Goal: Navigation & Orientation: Find specific page/section

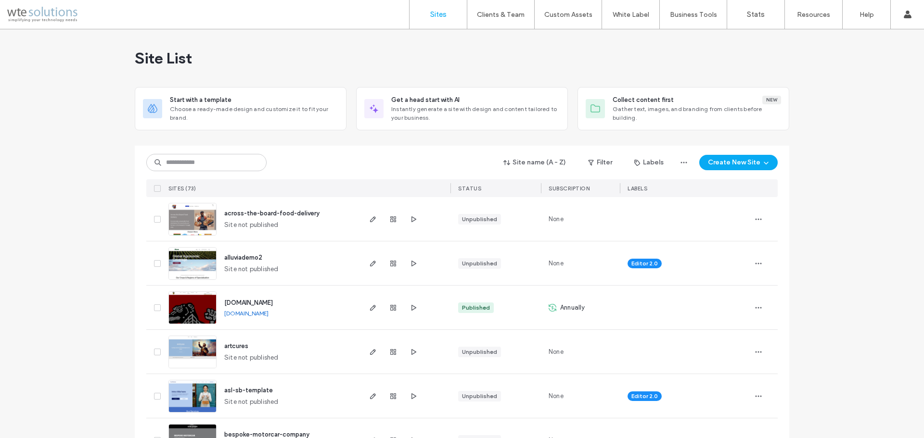
scroll to position [1733, 0]
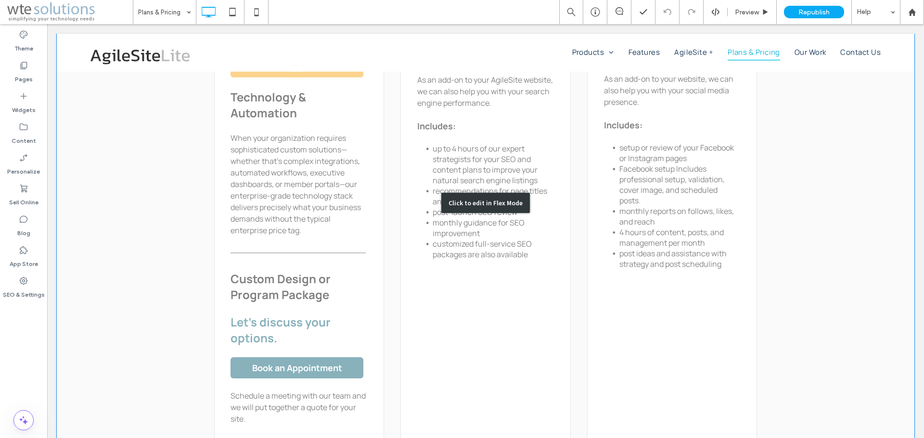
scroll to position [674, 0]
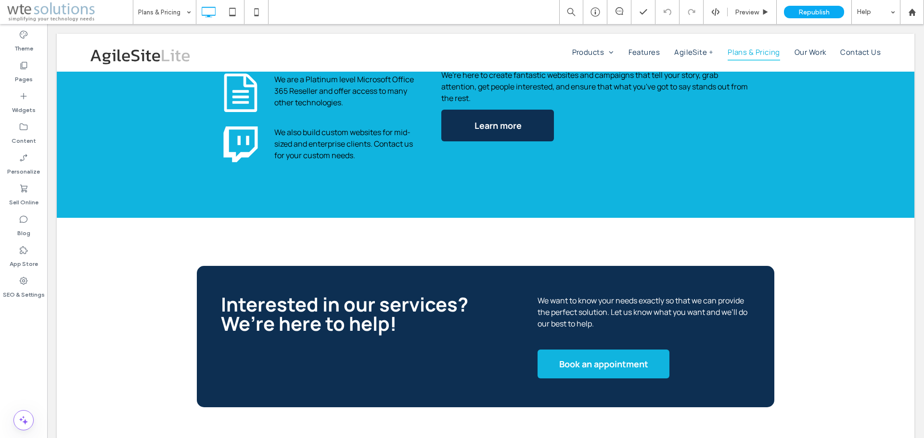
scroll to position [1131, 0]
